Goal: Information Seeking & Learning: Check status

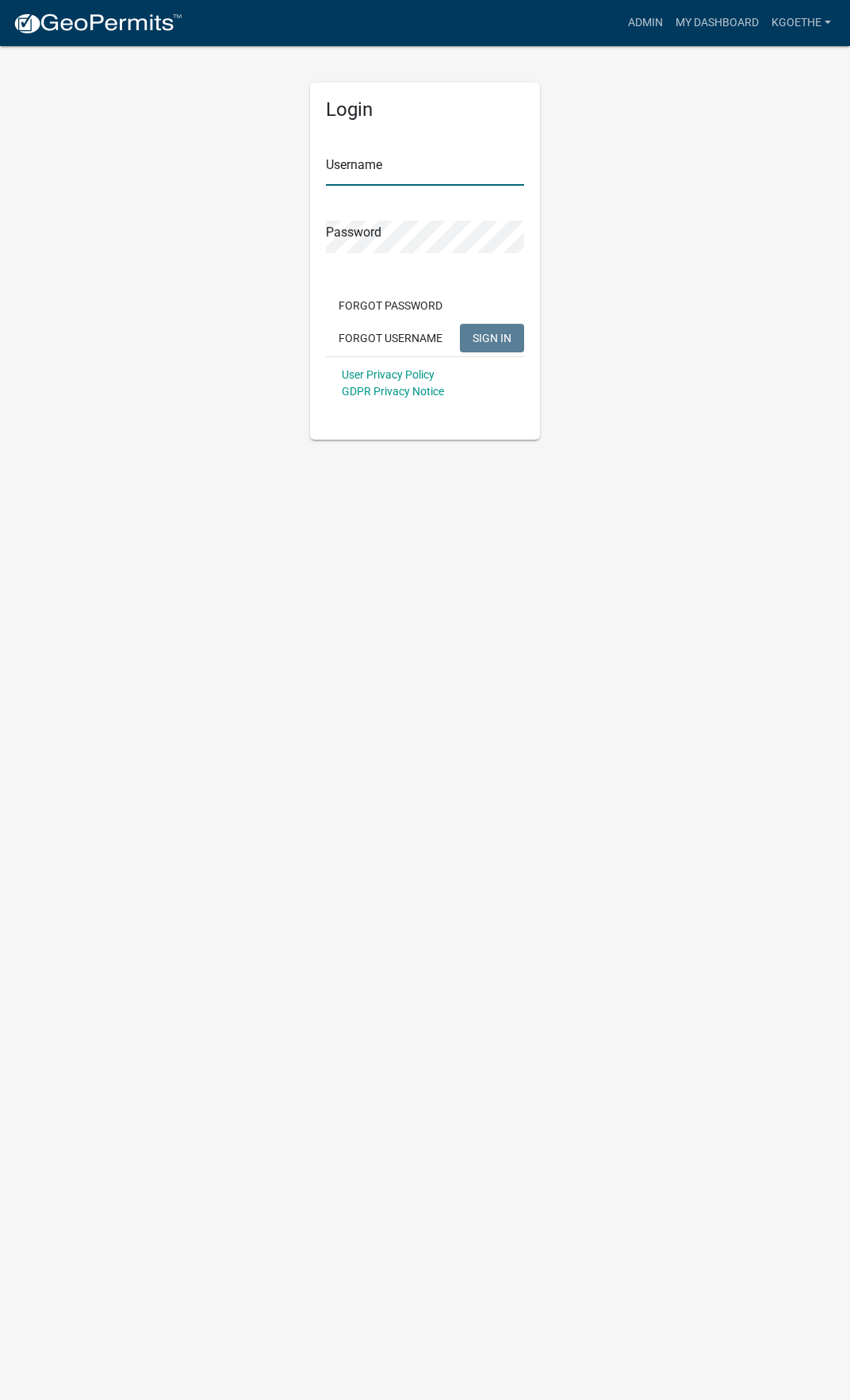
type input "kgoethe"
click at [476, 341] on span "SIGN IN" at bounding box center [492, 337] width 39 height 13
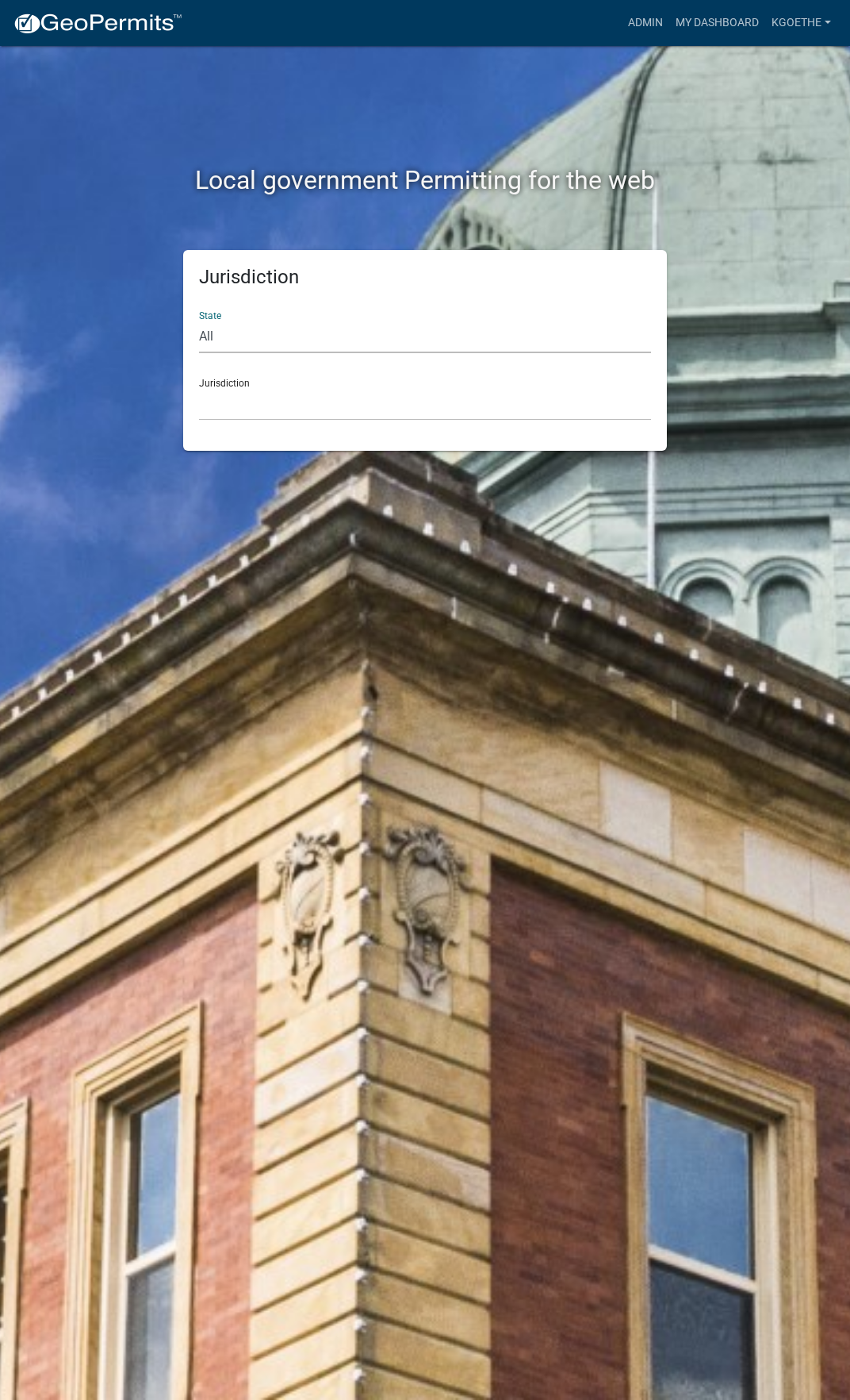
click at [212, 335] on select "All [US_STATE] [US_STATE] [US_STATE] [US_STATE] [US_STATE] [US_STATE] [US_STATE…" at bounding box center [425, 336] width 452 height 33
select select "[US_STATE]"
click at [200, 320] on select "All [US_STATE] [US_STATE] [US_STATE] [US_STATE] [US_STATE] [US_STATE] [US_STATE…" at bounding box center [425, 336] width 452 height 33
click at [233, 398] on select "[GEOGRAPHIC_DATA], [US_STATE] [GEOGRAPHIC_DATA], [US_STATE]" at bounding box center [425, 404] width 452 height 33
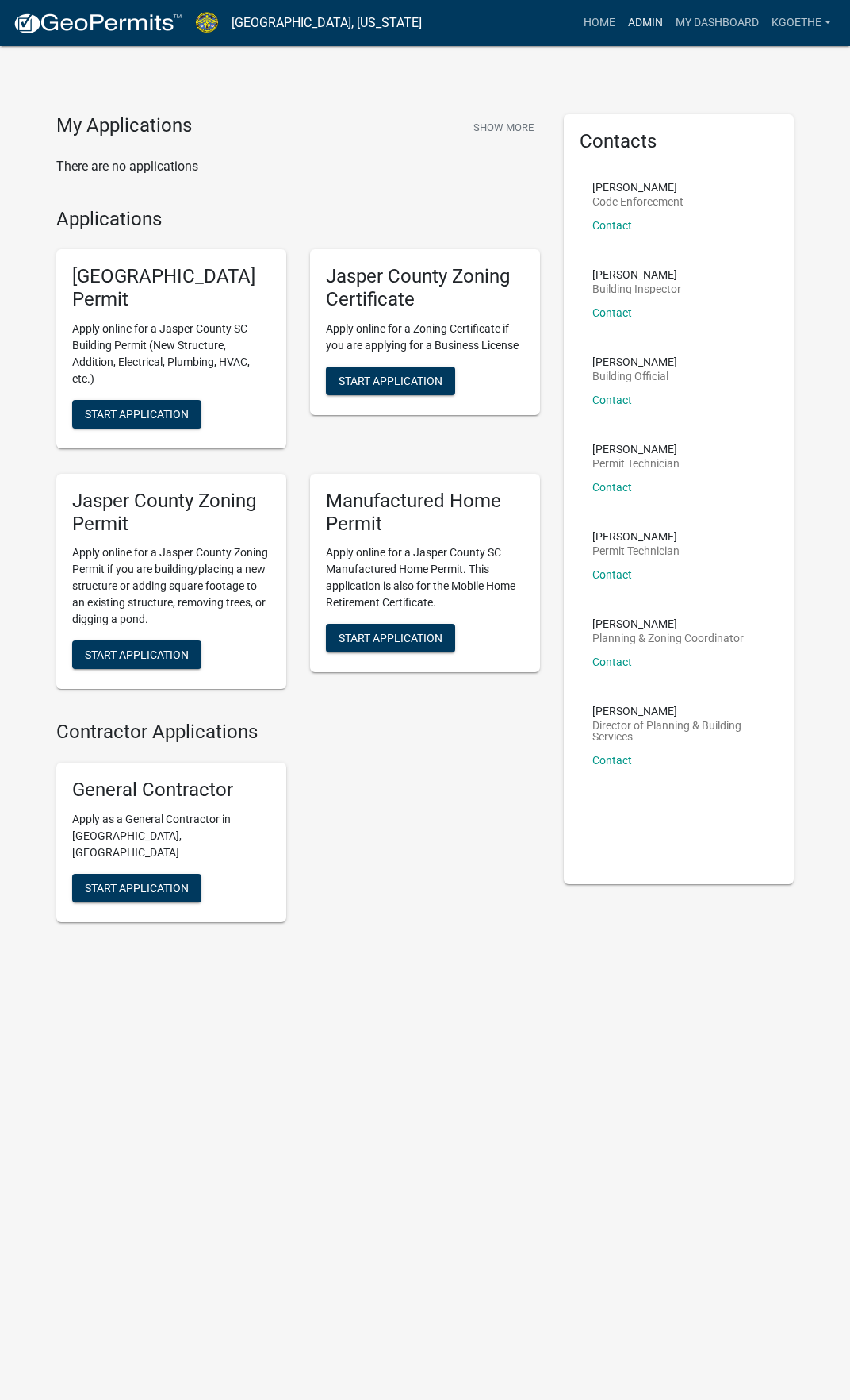
click at [645, 17] on link "Admin" at bounding box center [645, 23] width 48 height 30
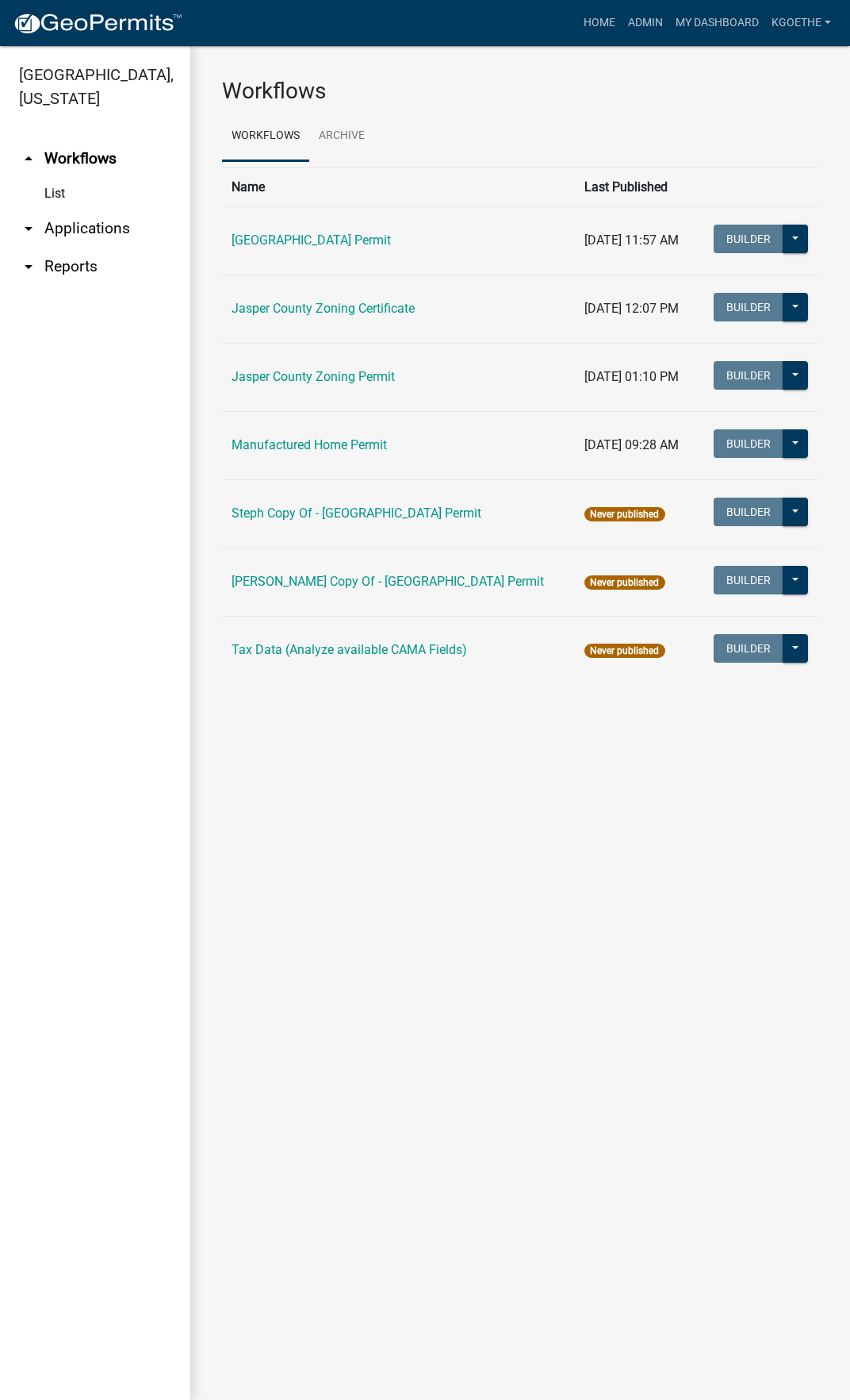
click at [64, 194] on link "List" at bounding box center [95, 194] width 191 height 32
click at [28, 263] on icon "arrow_drop_down" at bounding box center [28, 266] width 19 height 19
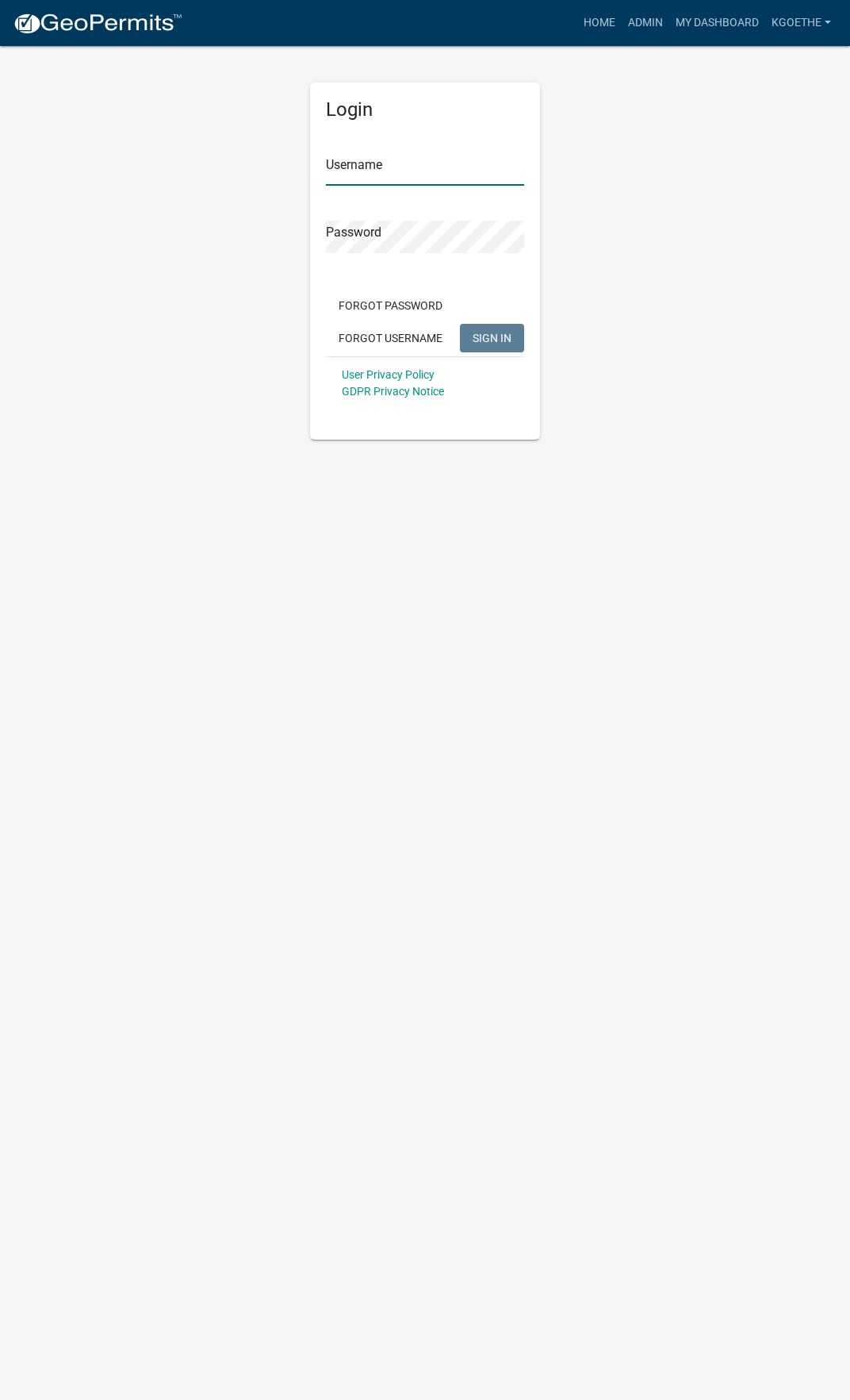
type input "kgoethe"
click at [515, 331] on button "SIGN IN" at bounding box center [492, 337] width 64 height 29
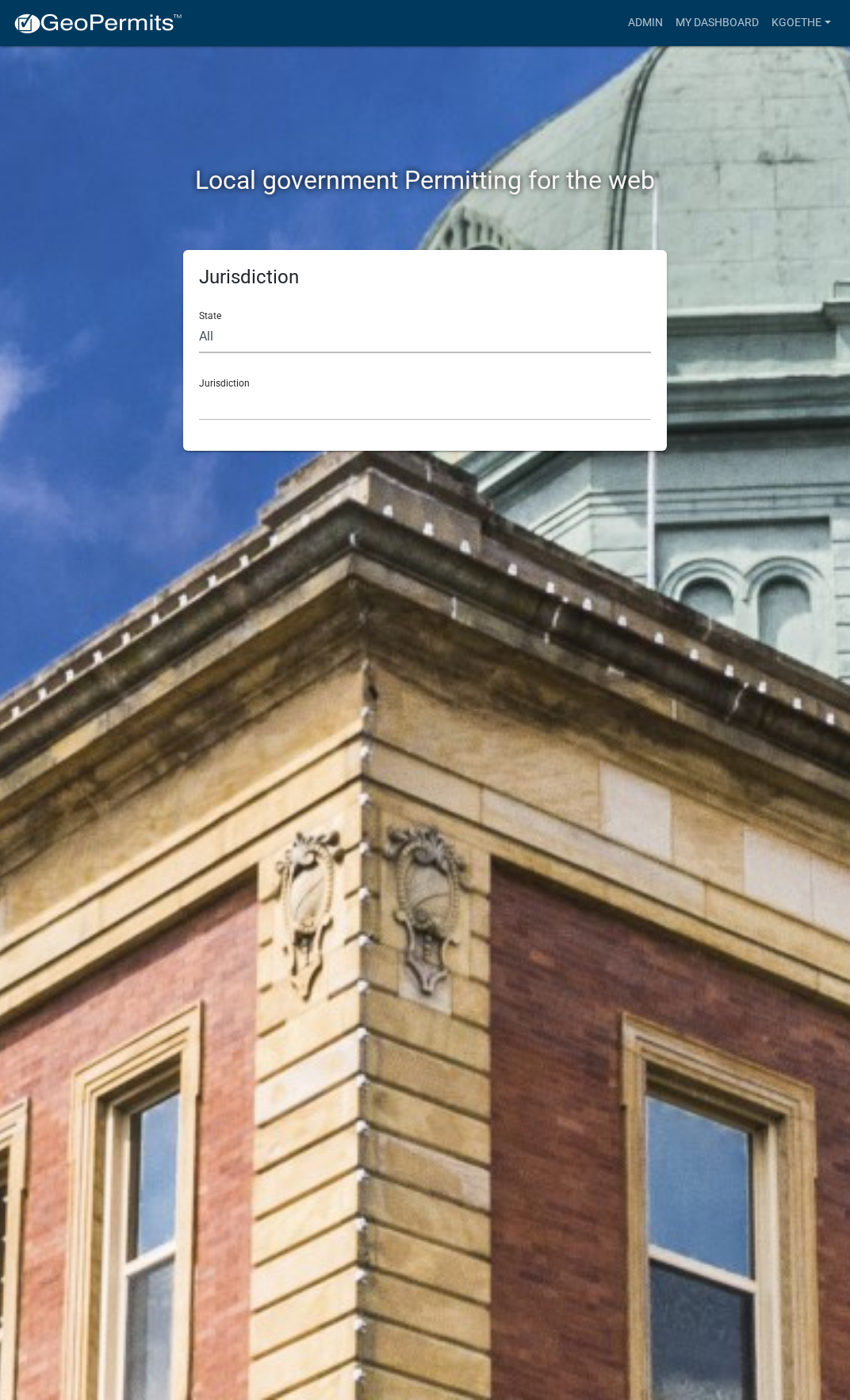
click at [260, 343] on select "All [US_STATE] [US_STATE] [US_STATE] [US_STATE] [US_STATE] [US_STATE] [US_STATE…" at bounding box center [425, 336] width 452 height 33
select select "[US_STATE]"
click at [200, 320] on select "All [US_STATE] [US_STATE] [US_STATE] [US_STATE] [US_STATE] [US_STATE] [US_STATE…" at bounding box center [425, 336] width 452 height 33
click at [251, 402] on select "[GEOGRAPHIC_DATA], [US_STATE] [GEOGRAPHIC_DATA], [US_STATE]" at bounding box center [425, 404] width 452 height 33
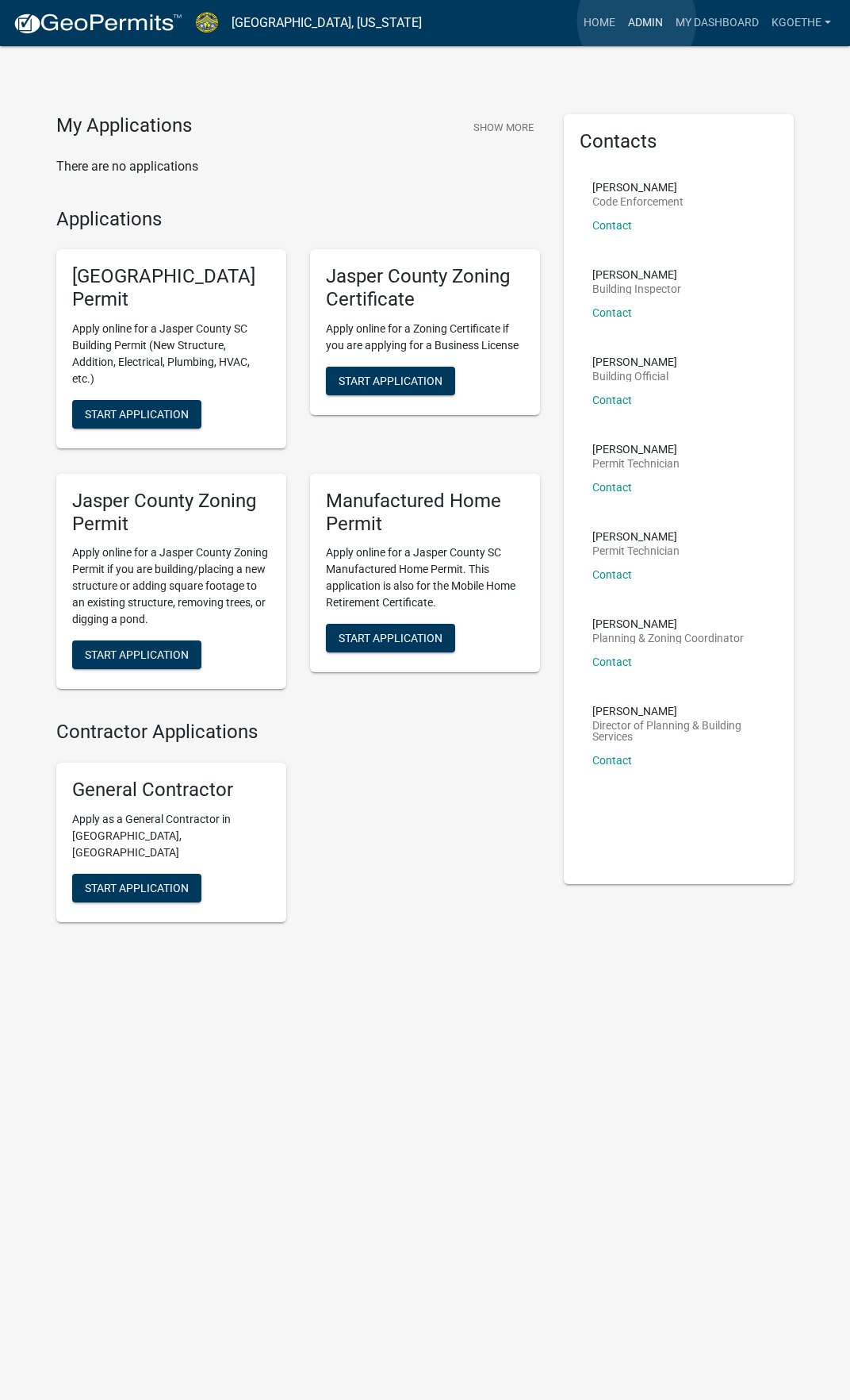
click at [638, 21] on link "Admin" at bounding box center [645, 23] width 48 height 30
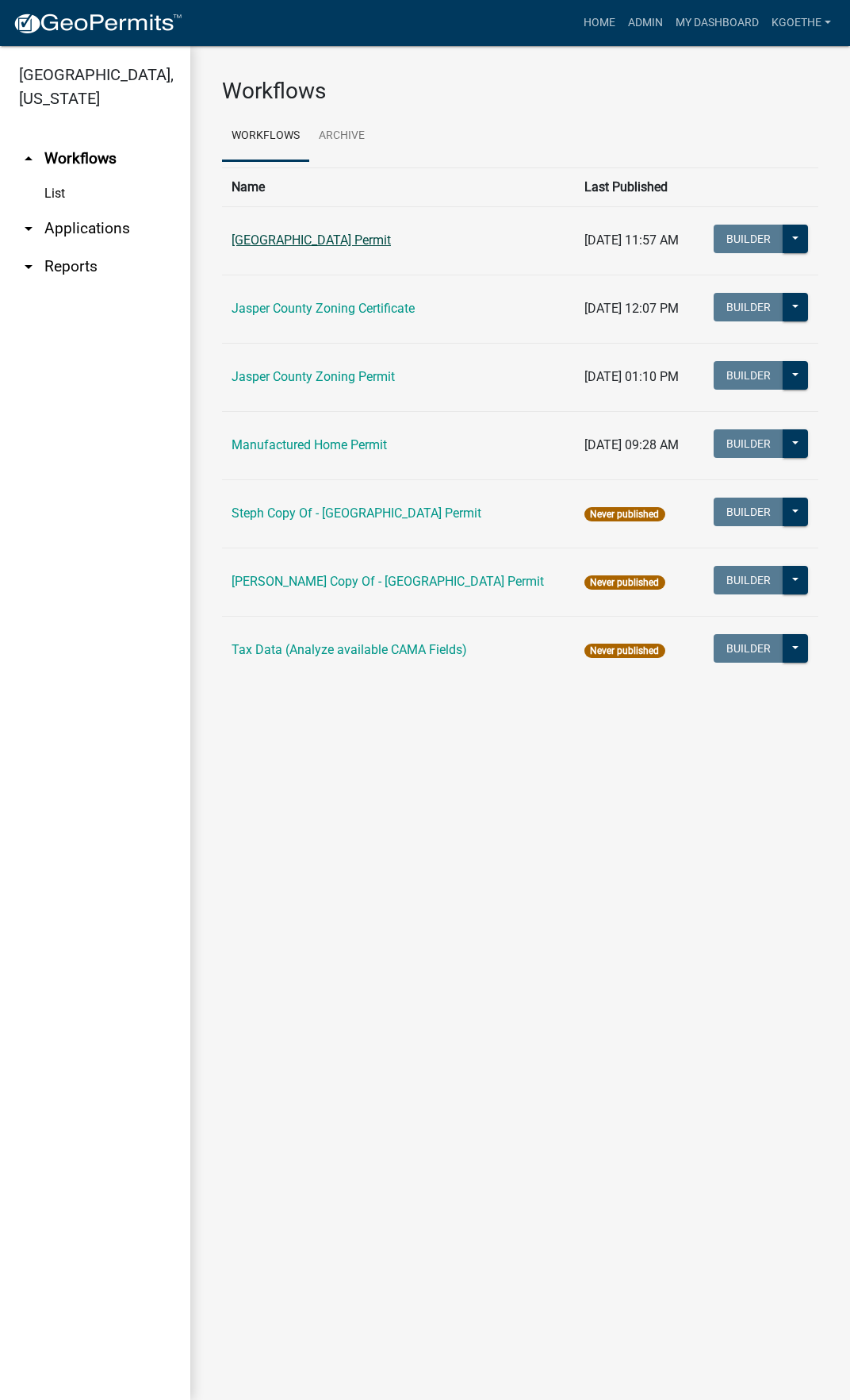
click at [300, 239] on link "[GEOGRAPHIC_DATA] Permit" at bounding box center [311, 239] width 160 height 15
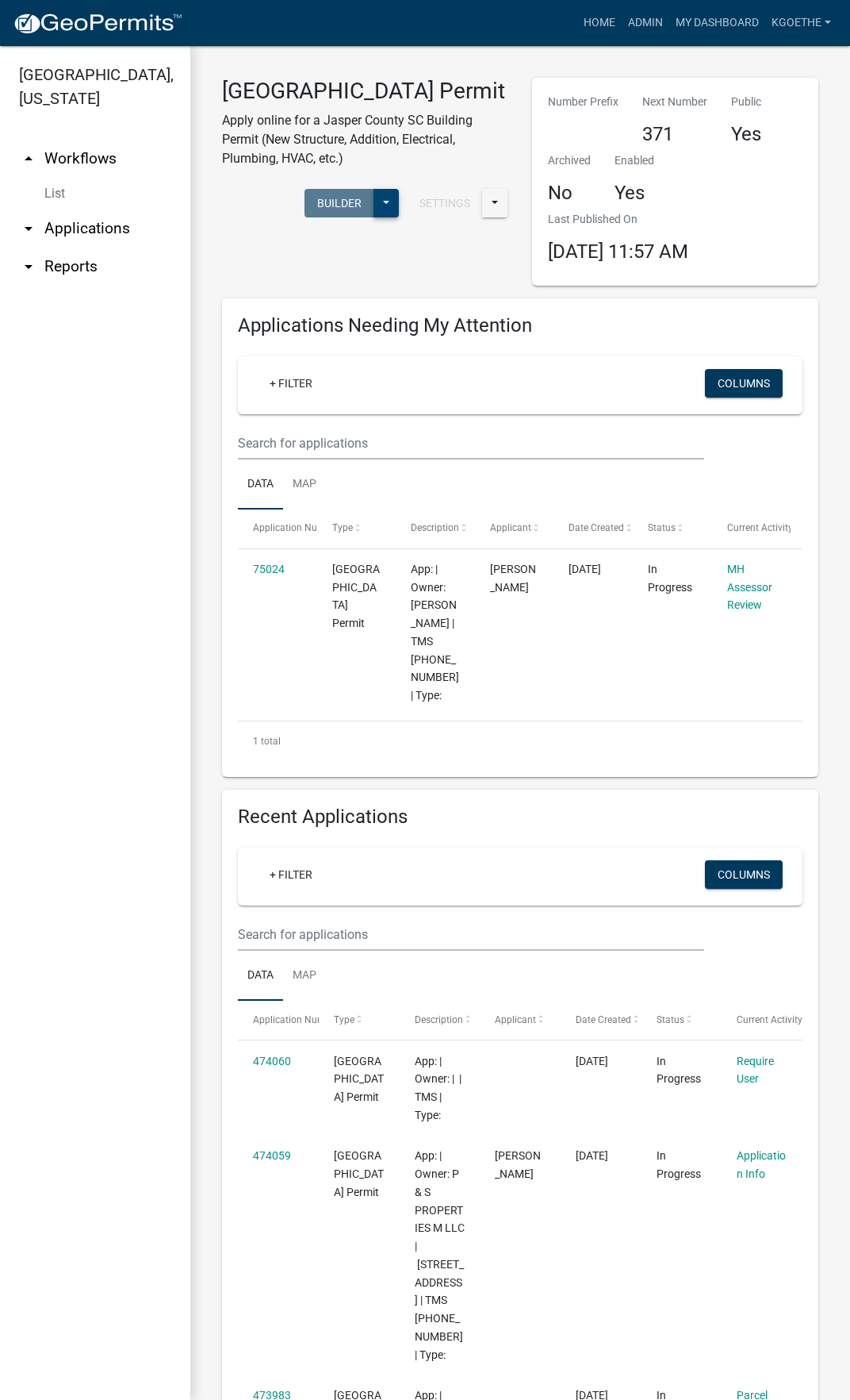
click at [380, 218] on button at bounding box center [386, 203] width 25 height 29
click at [78, 415] on ul "arrow_drop_up Workflows List arrow_drop_down Applications Search by Parcel Sear…" at bounding box center [95, 762] width 191 height 1272
click at [379, 942] on input "text" at bounding box center [472, 934] width 467 height 33
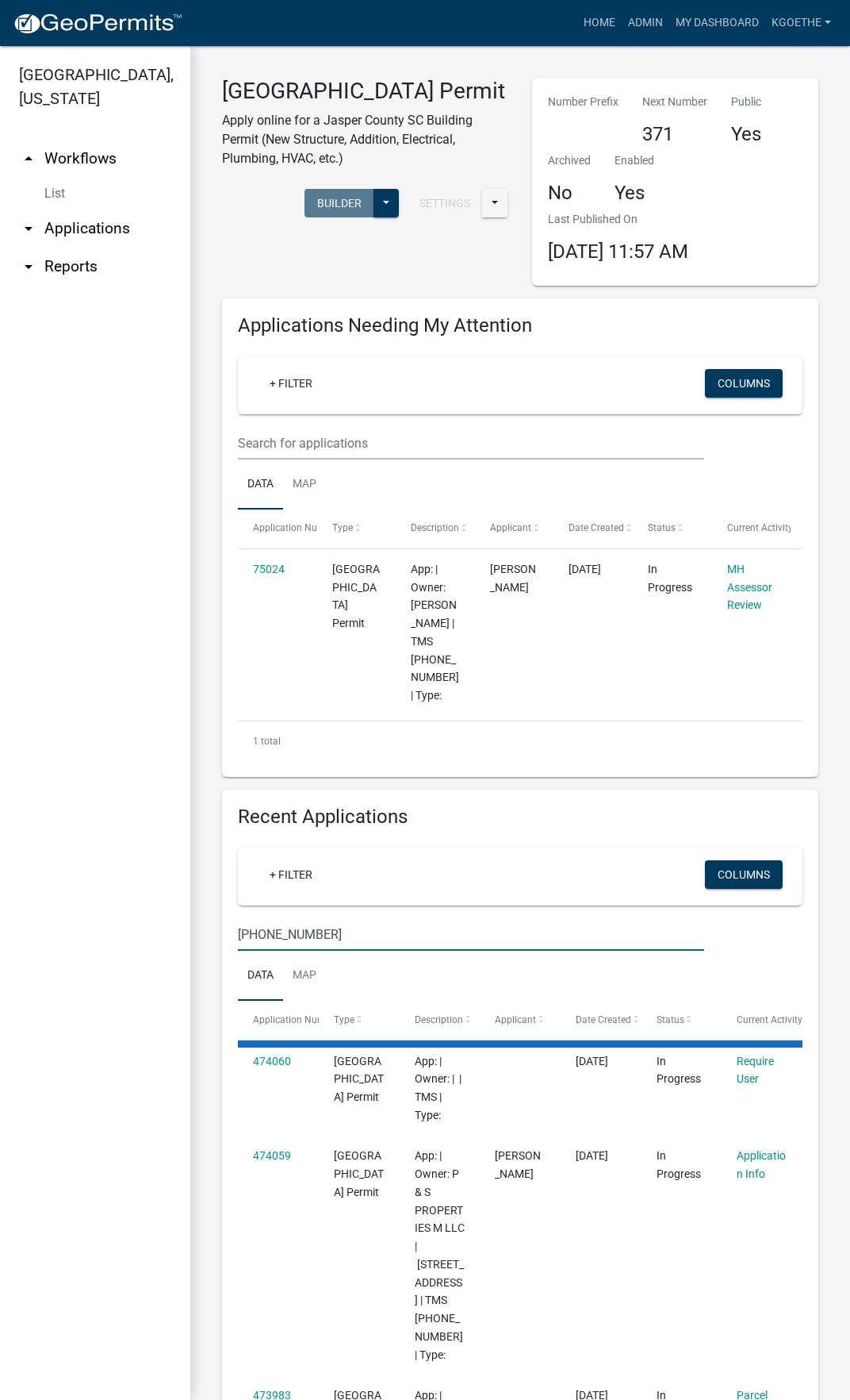
type input "[PHONE_NUMBER]"
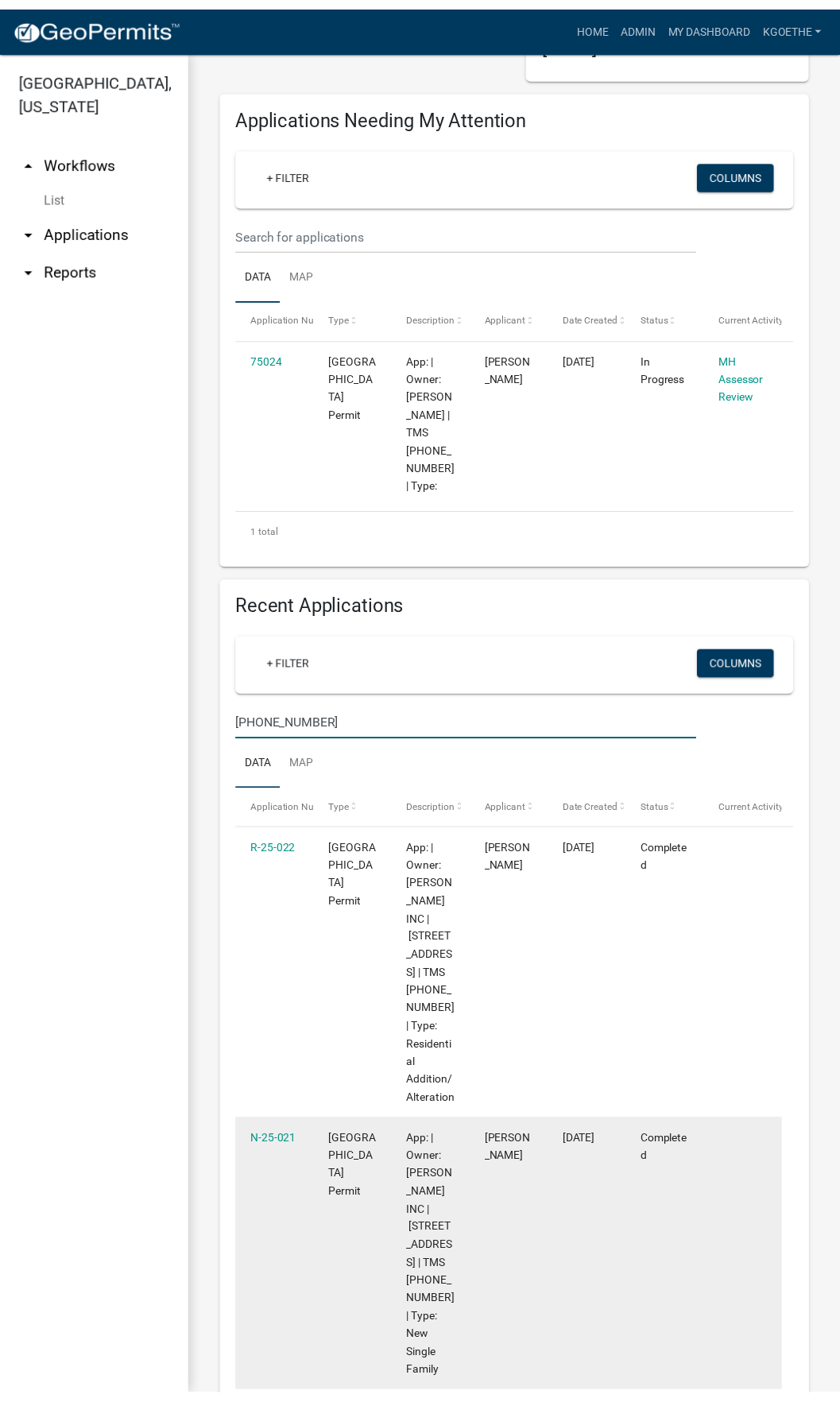
scroll to position [239, 0]
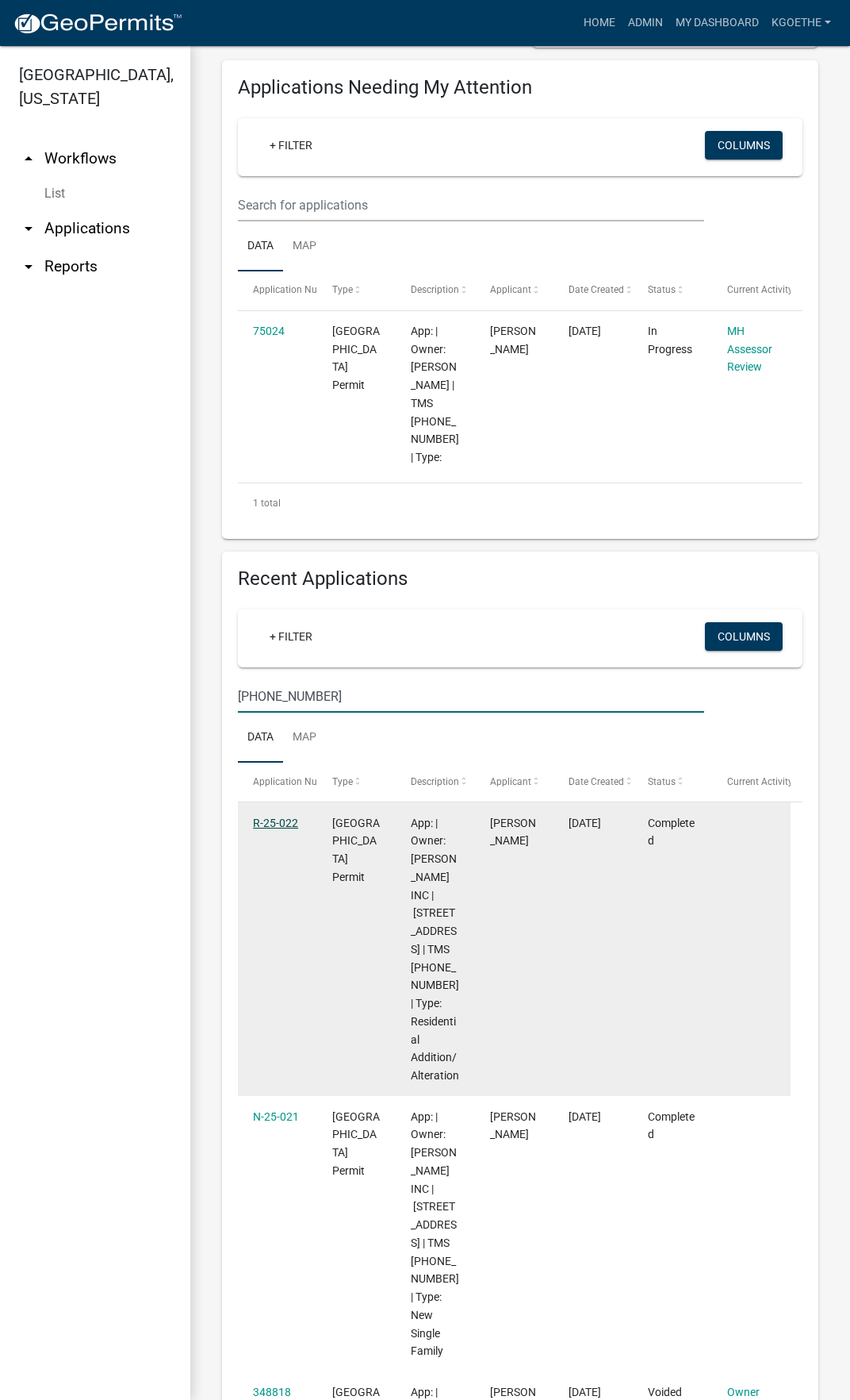
click at [269, 829] on link "R-25-022" at bounding box center [275, 822] width 45 height 13
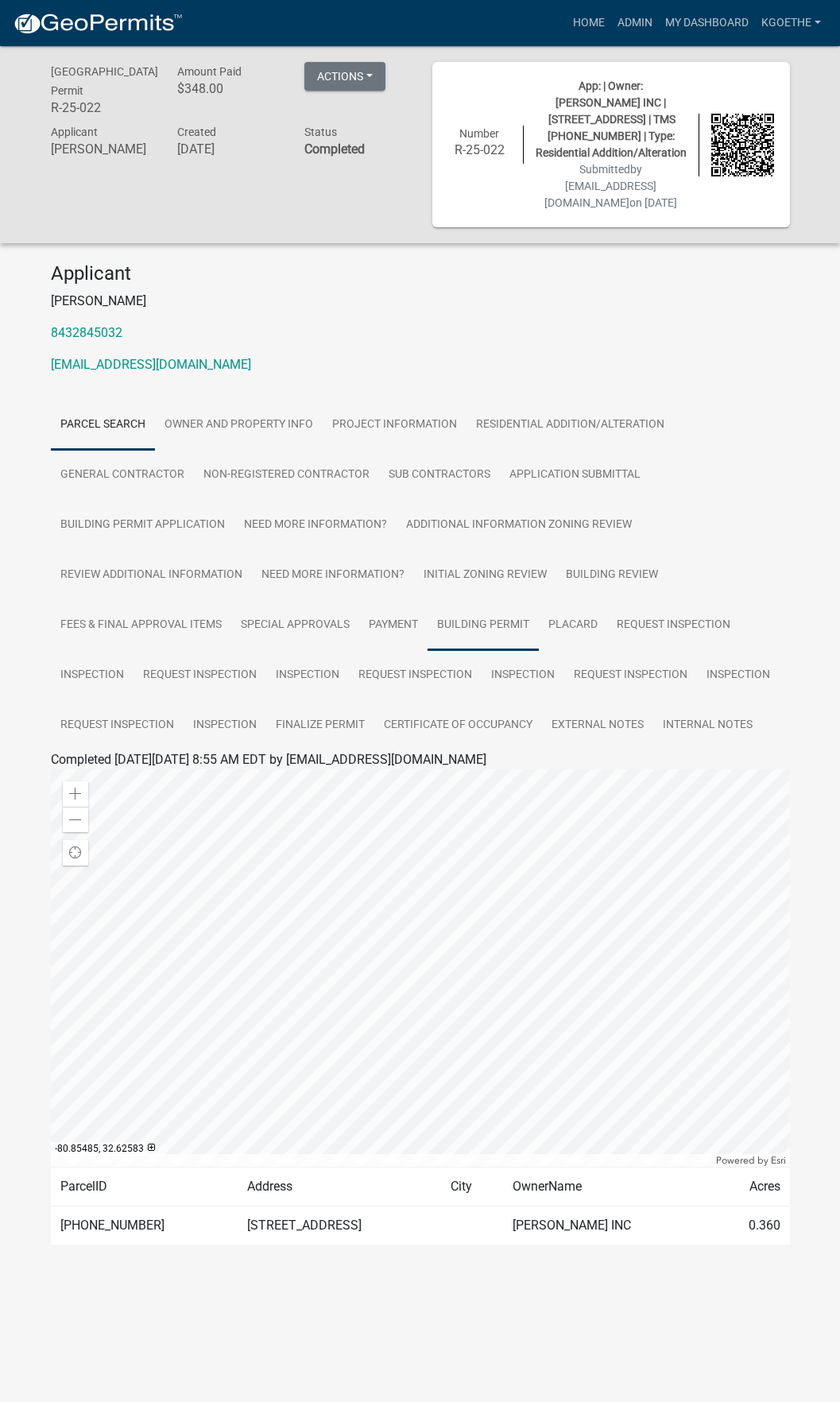
click at [459, 632] on link "Building Permit" at bounding box center [482, 625] width 111 height 51
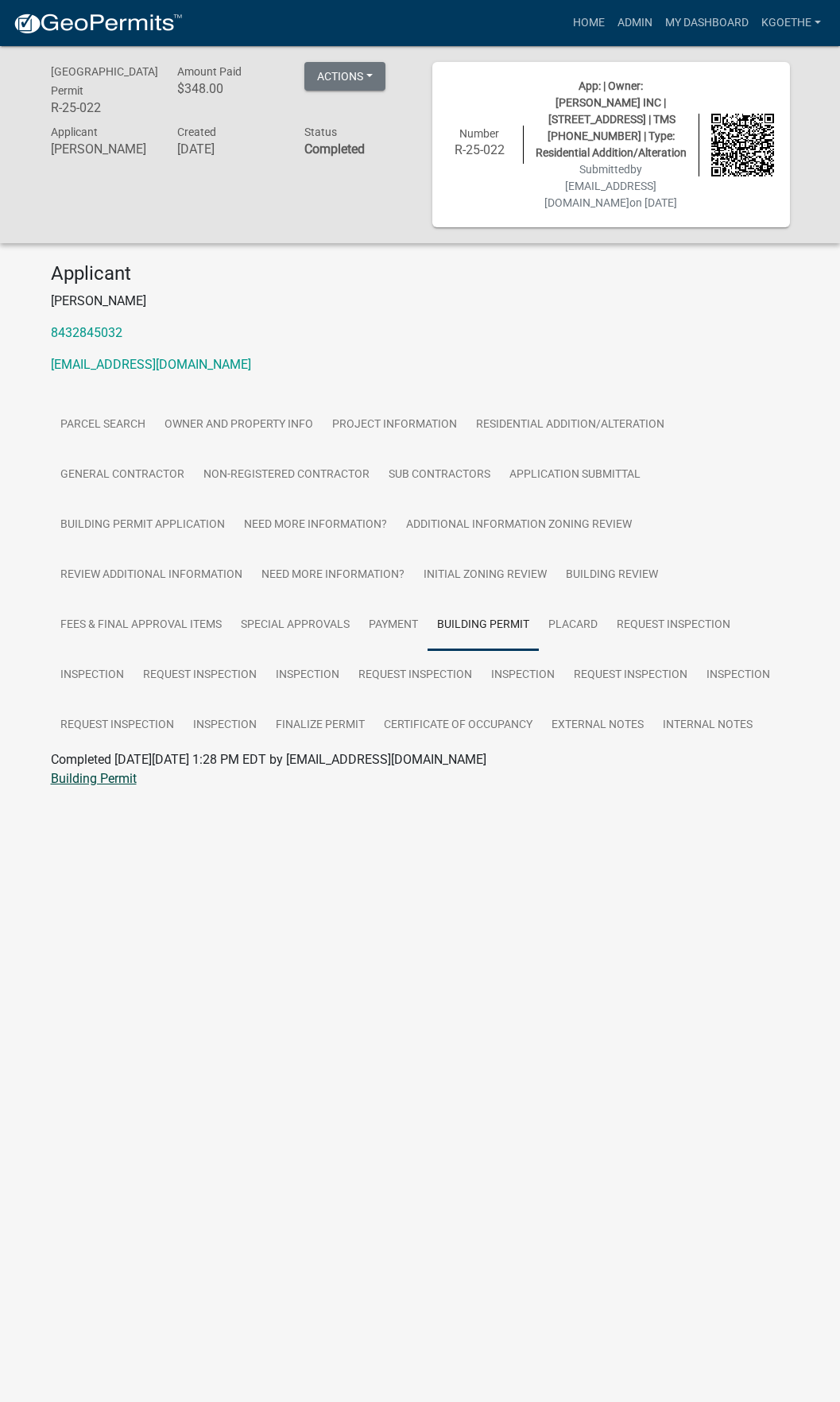
click at [122, 775] on link "Building Permit" at bounding box center [94, 777] width 86 height 15
click at [483, 731] on link "Certificate of Occupancy" at bounding box center [458, 725] width 168 height 51
click at [107, 778] on link "Certificate of Occupancy" at bounding box center [120, 777] width 138 height 15
click at [208, 429] on link "Owner and Property Info" at bounding box center [239, 425] width 168 height 51
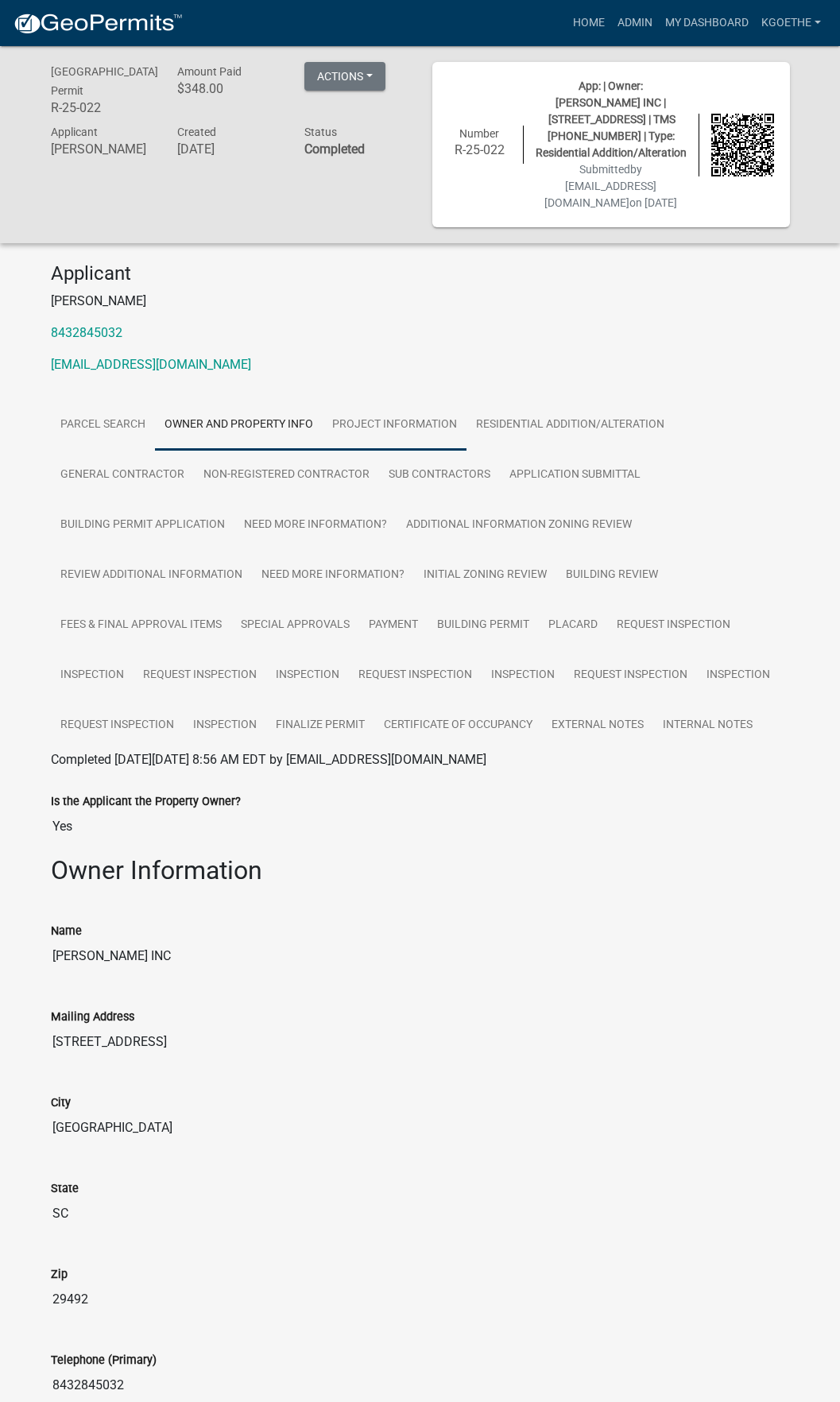
click at [394, 424] on link "Project Information" at bounding box center [395, 425] width 144 height 51
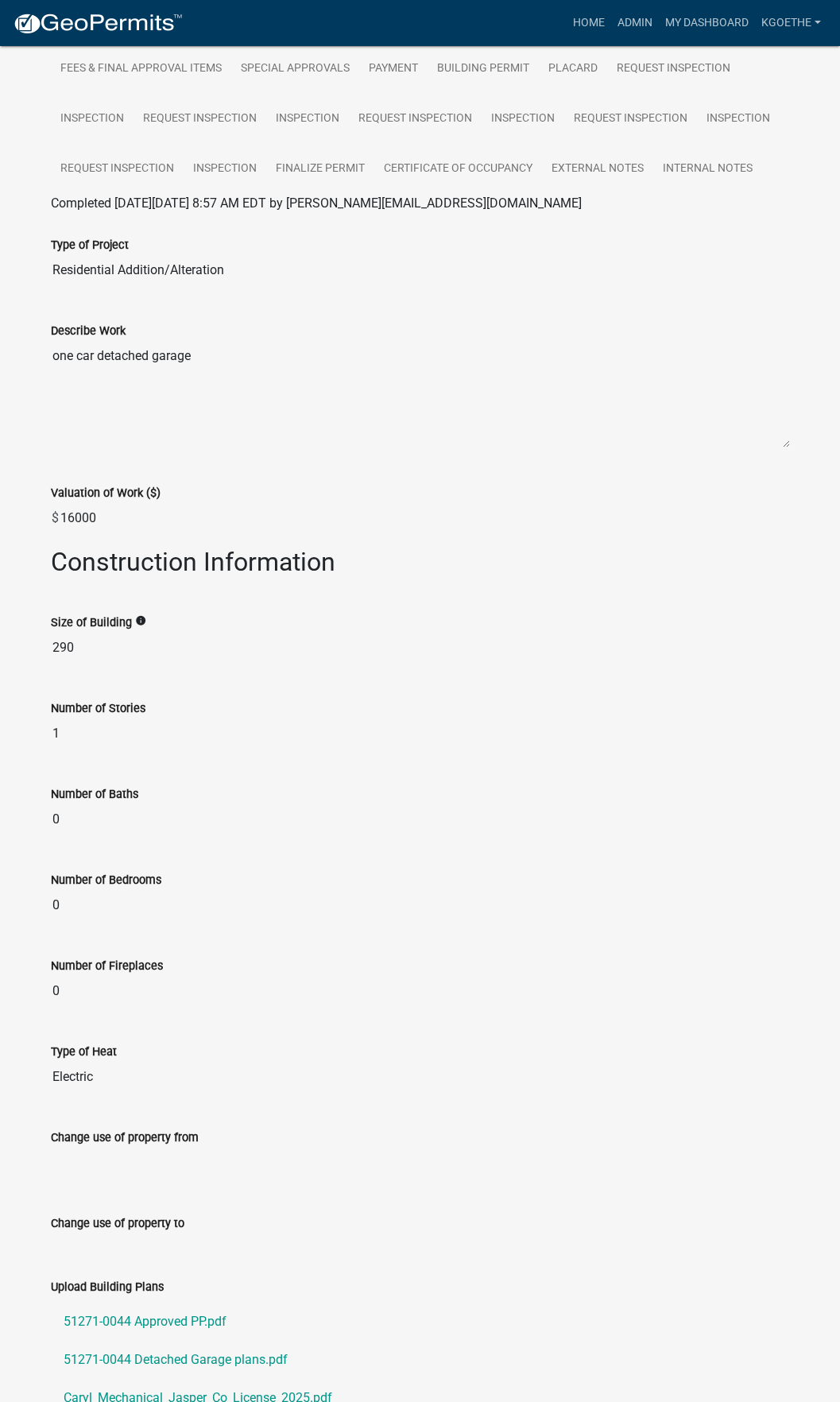
scroll to position [837, 0]
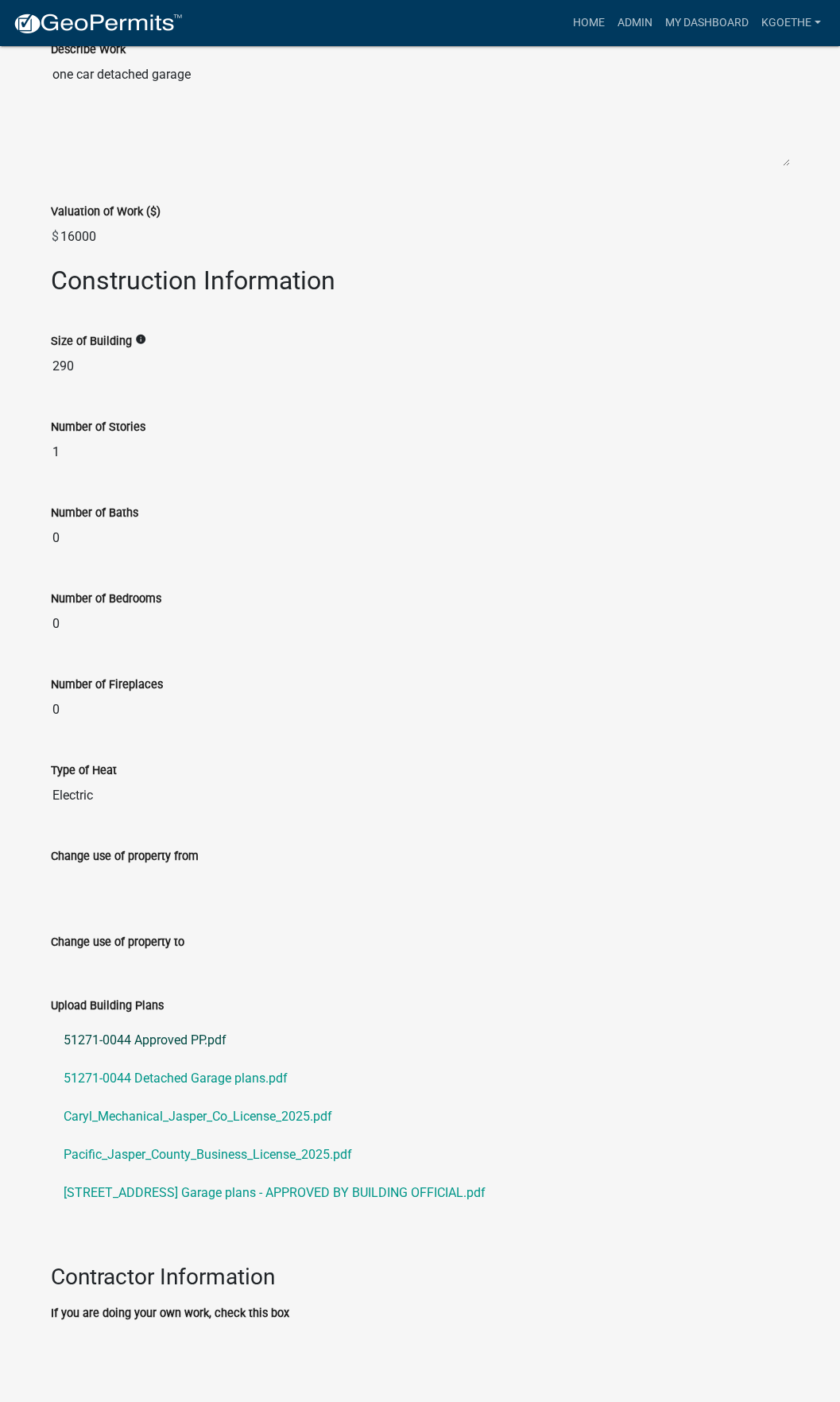
click at [124, 1025] on link "51271-0044 Approved PP.pdf" at bounding box center [420, 1040] width 739 height 38
click at [225, 1078] on link "51271-0044 Detached Garage plans.pdf" at bounding box center [420, 1078] width 739 height 38
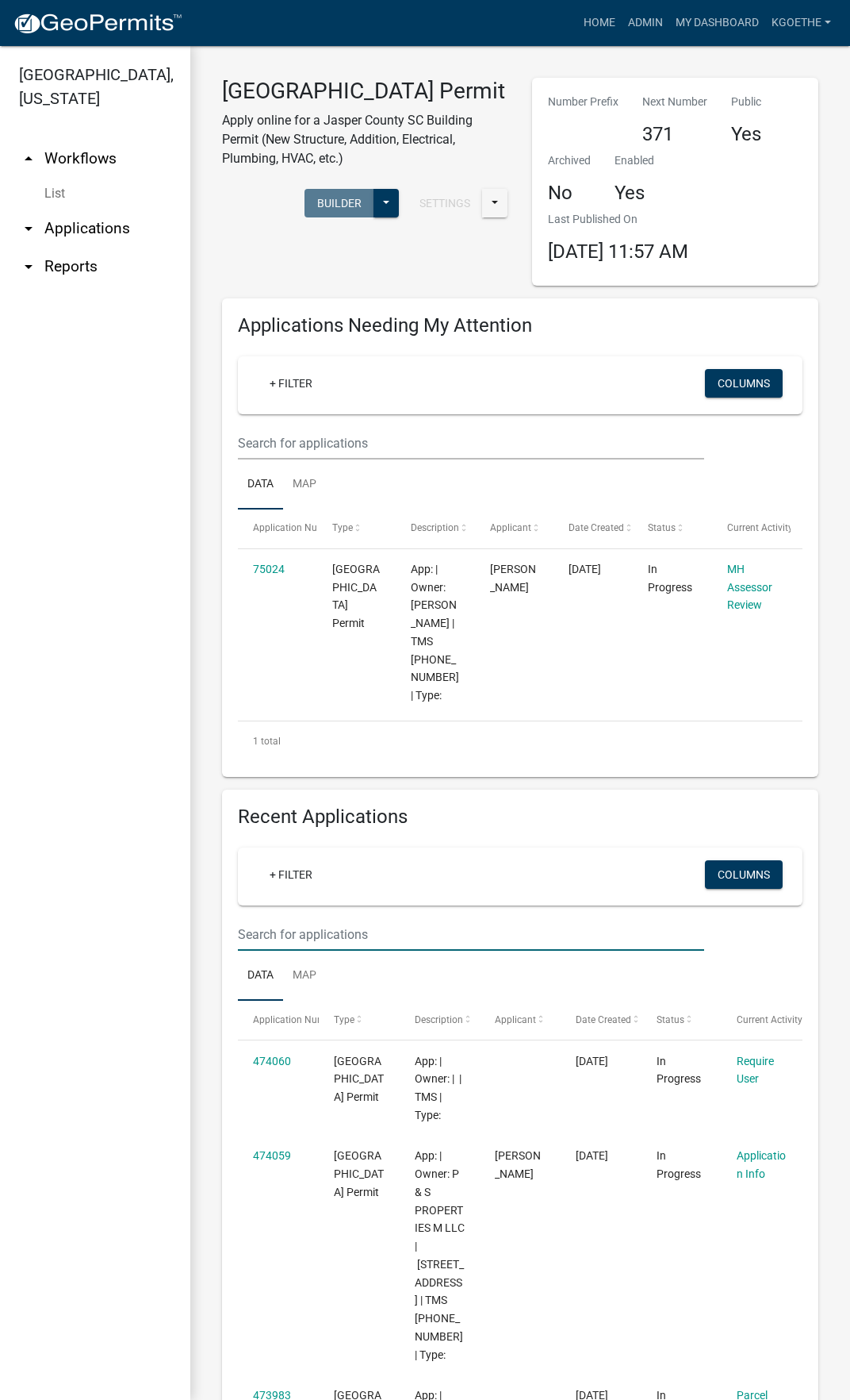
click at [367, 951] on input "text" at bounding box center [472, 934] width 467 height 33
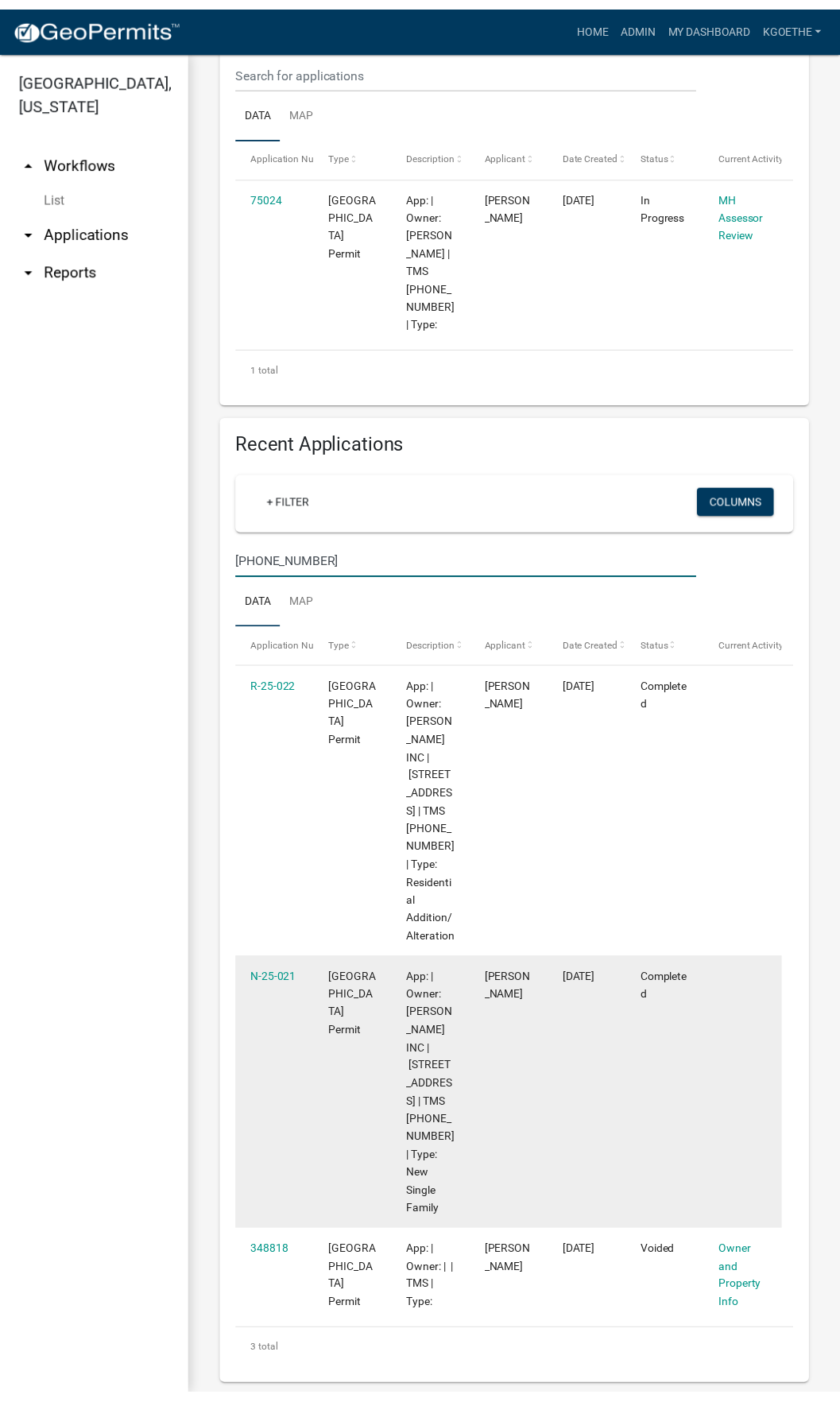
scroll to position [380, 0]
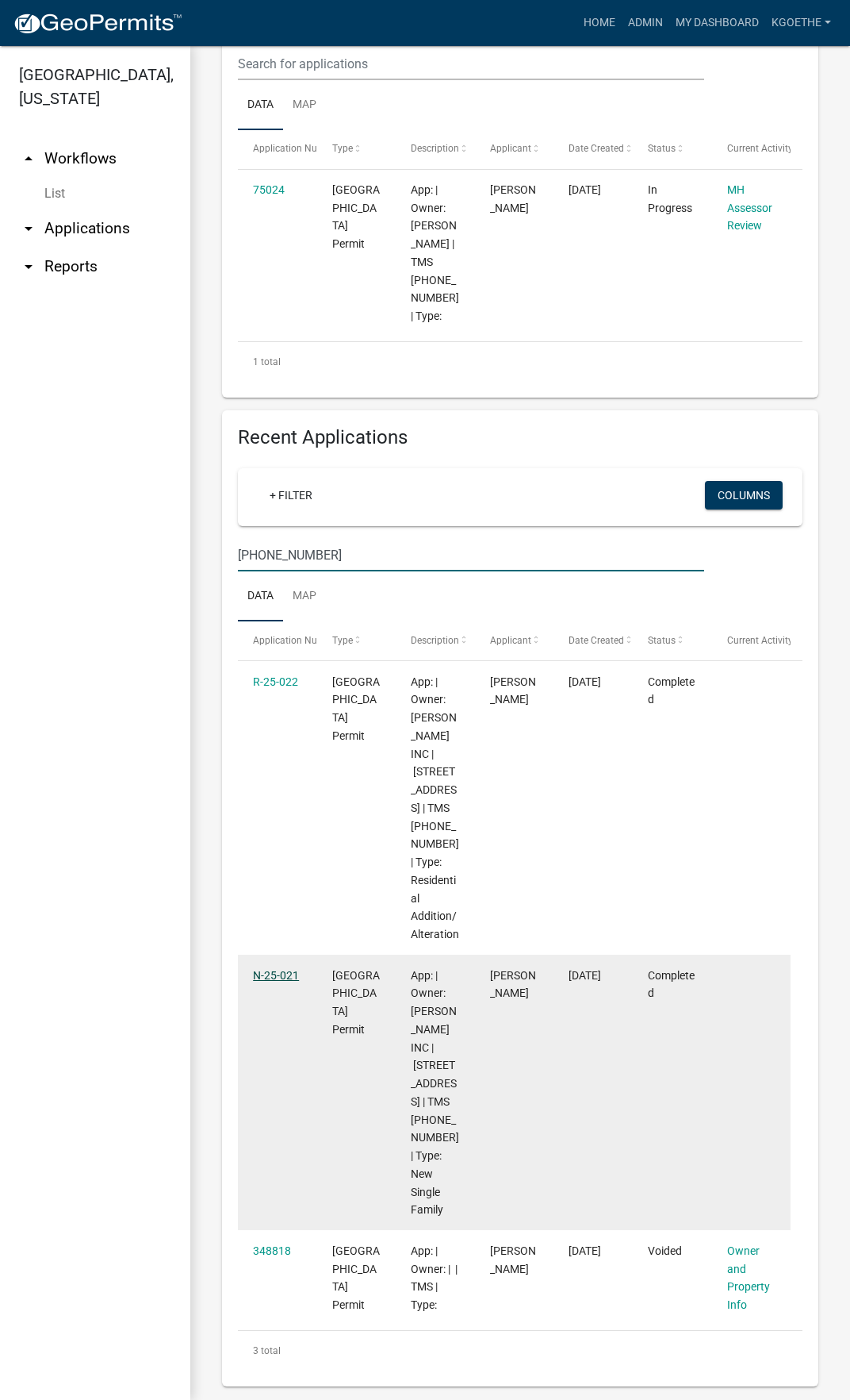
type input "[PHONE_NUMBER]"
click at [284, 975] on link "N-25-021" at bounding box center [276, 975] width 46 height 13
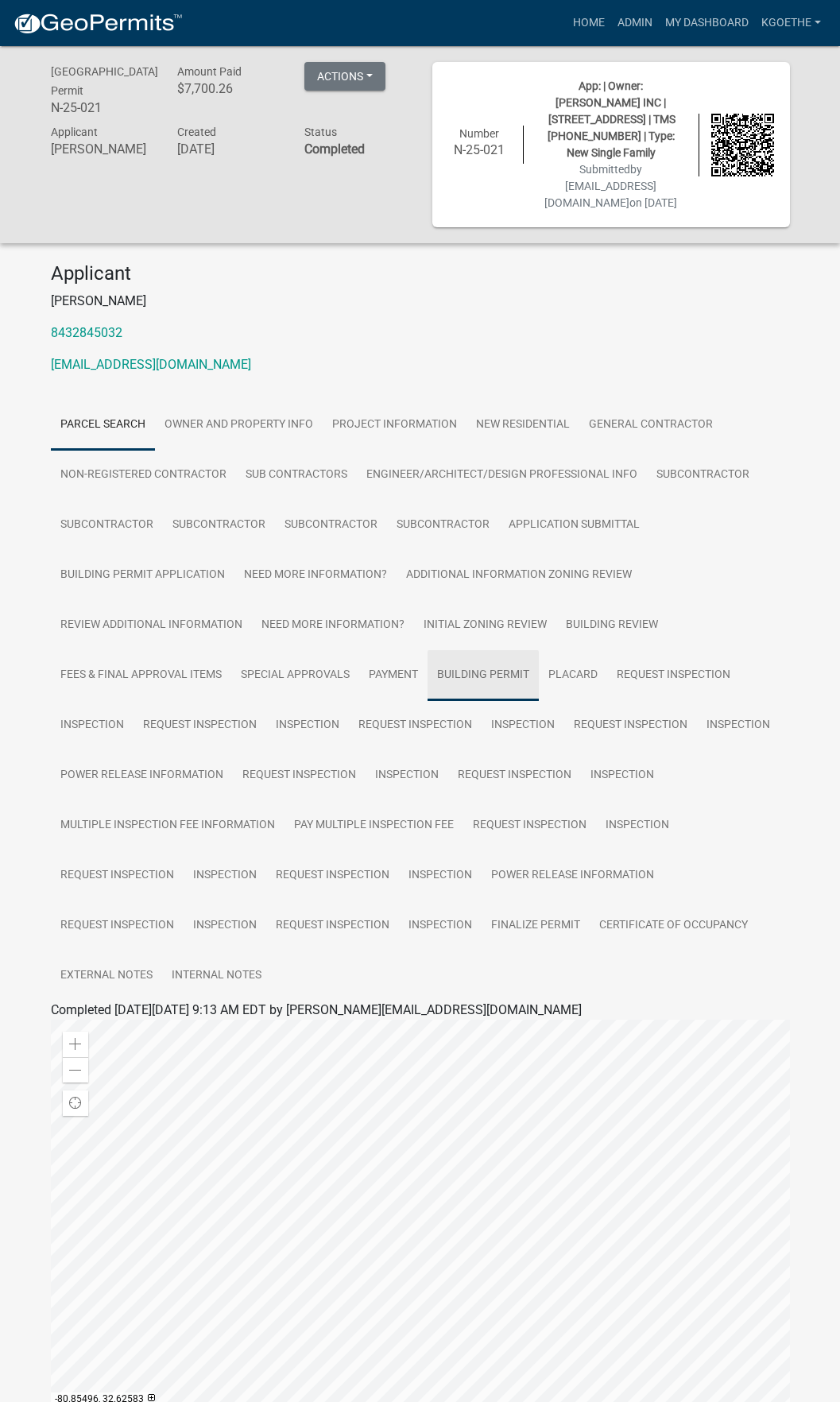
click at [454, 652] on link "Building Permit" at bounding box center [482, 675] width 111 height 51
click at [107, 1021] on link "Building Permit" at bounding box center [94, 1028] width 86 height 15
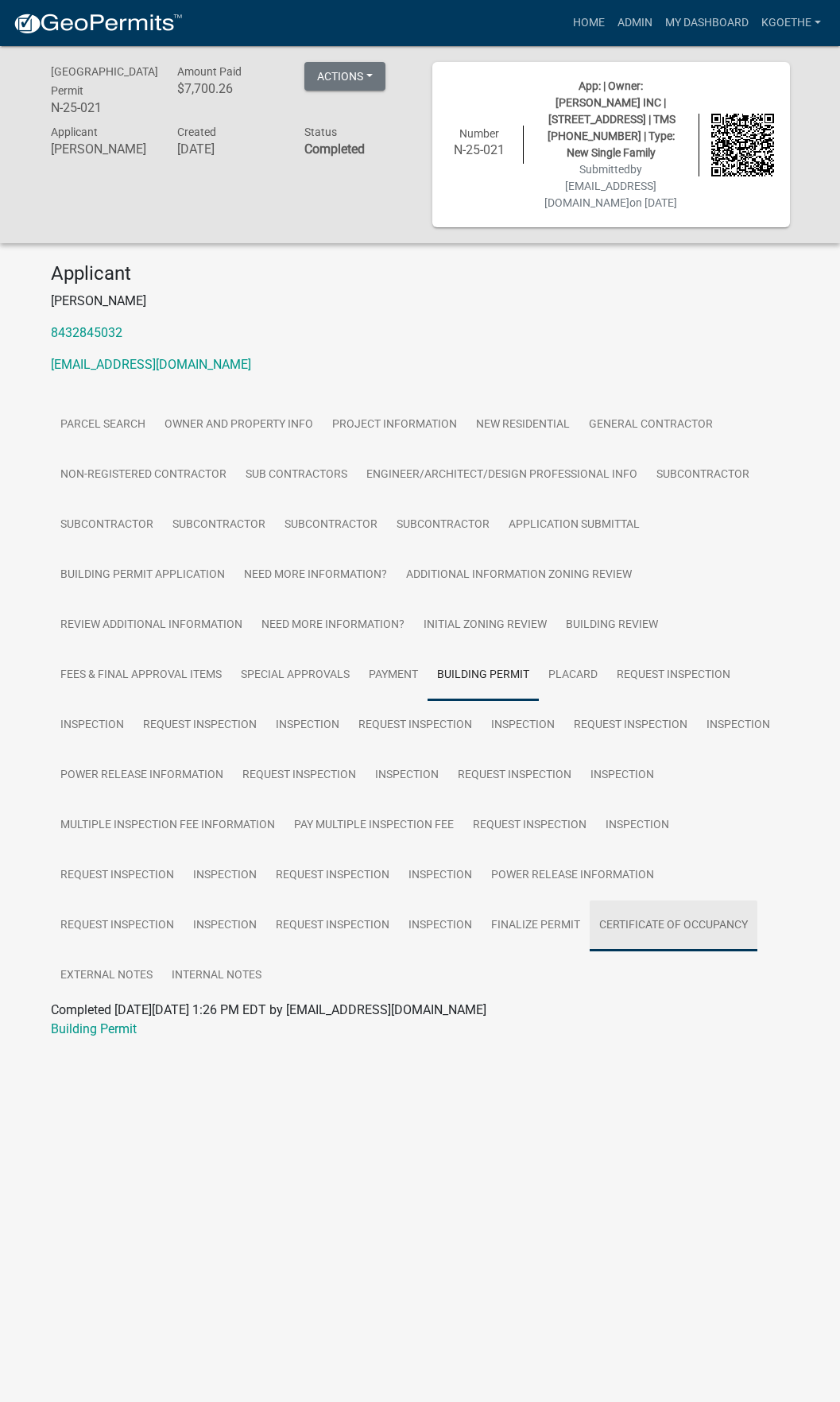
click at [725, 906] on link "Certificate of Occupancy" at bounding box center [673, 925] width 168 height 51
click at [156, 1021] on link "Certificate of Occupancy" at bounding box center [120, 1028] width 138 height 15
click at [169, 400] on link "Owner and Property Info" at bounding box center [239, 425] width 168 height 51
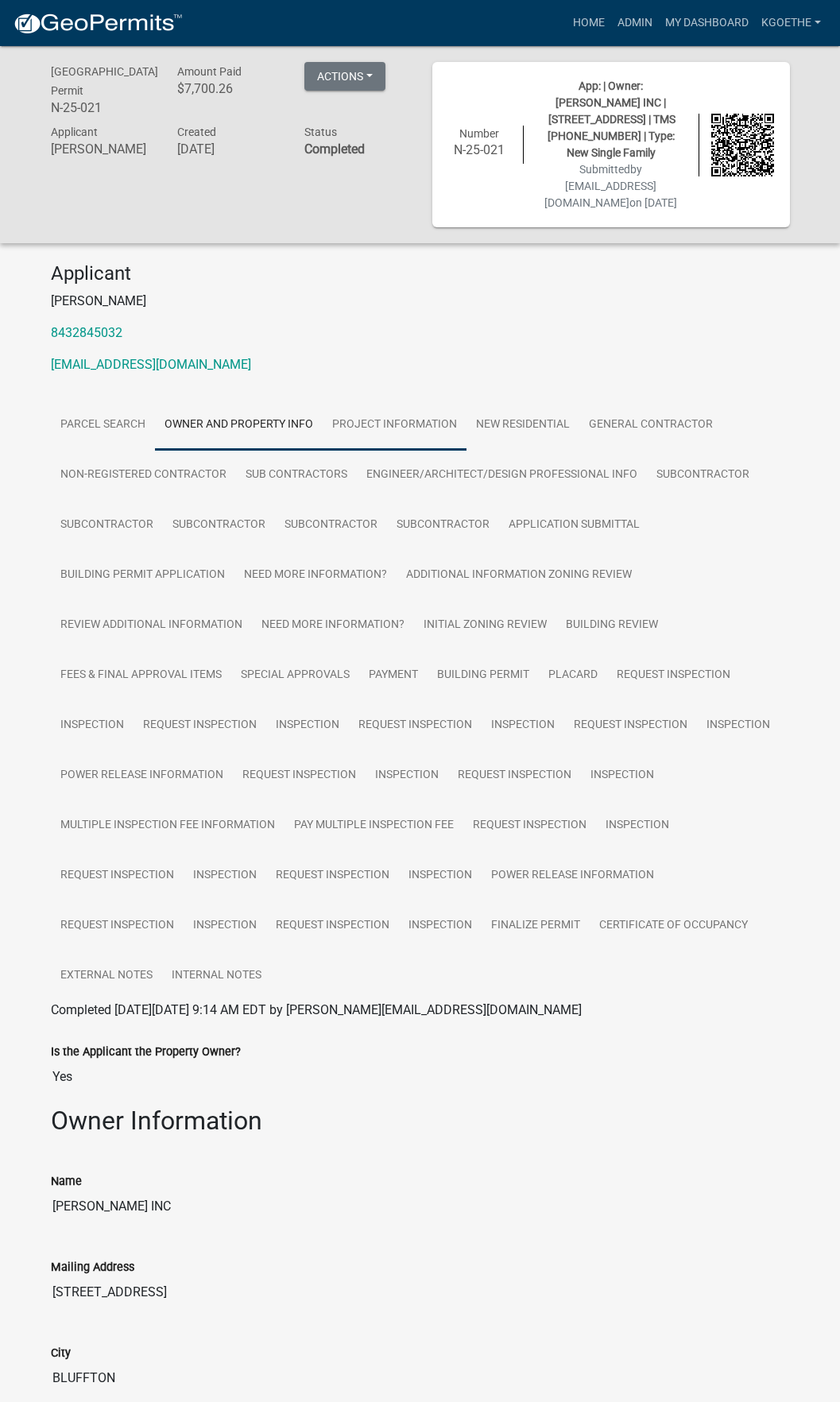
click at [450, 408] on link "Project Information" at bounding box center [395, 425] width 144 height 51
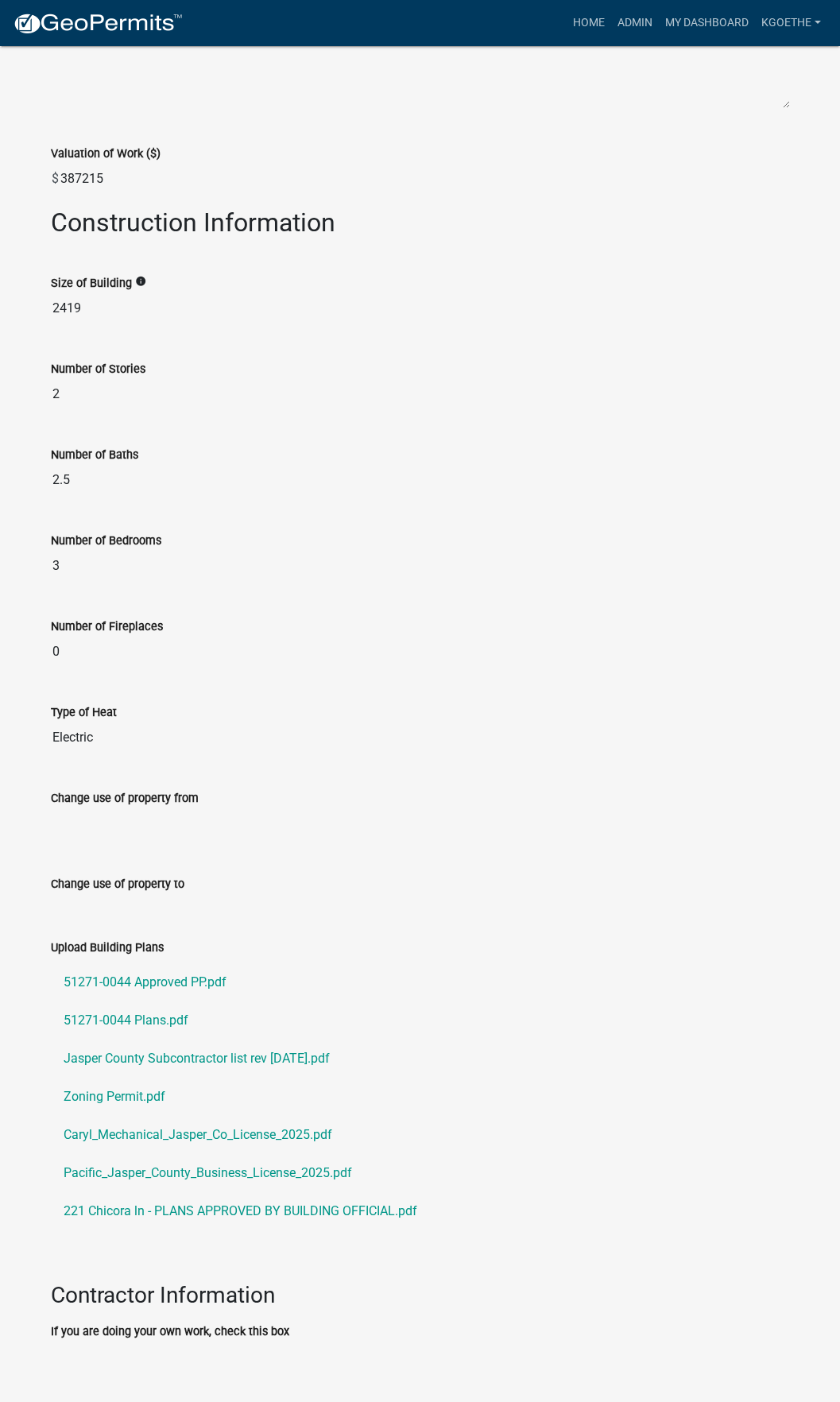
scroll to position [1147, 0]
click at [129, 999] on link "51271-0044 Plans.pdf" at bounding box center [420, 1018] width 739 height 38
